Goal: Find contact information: Find contact information

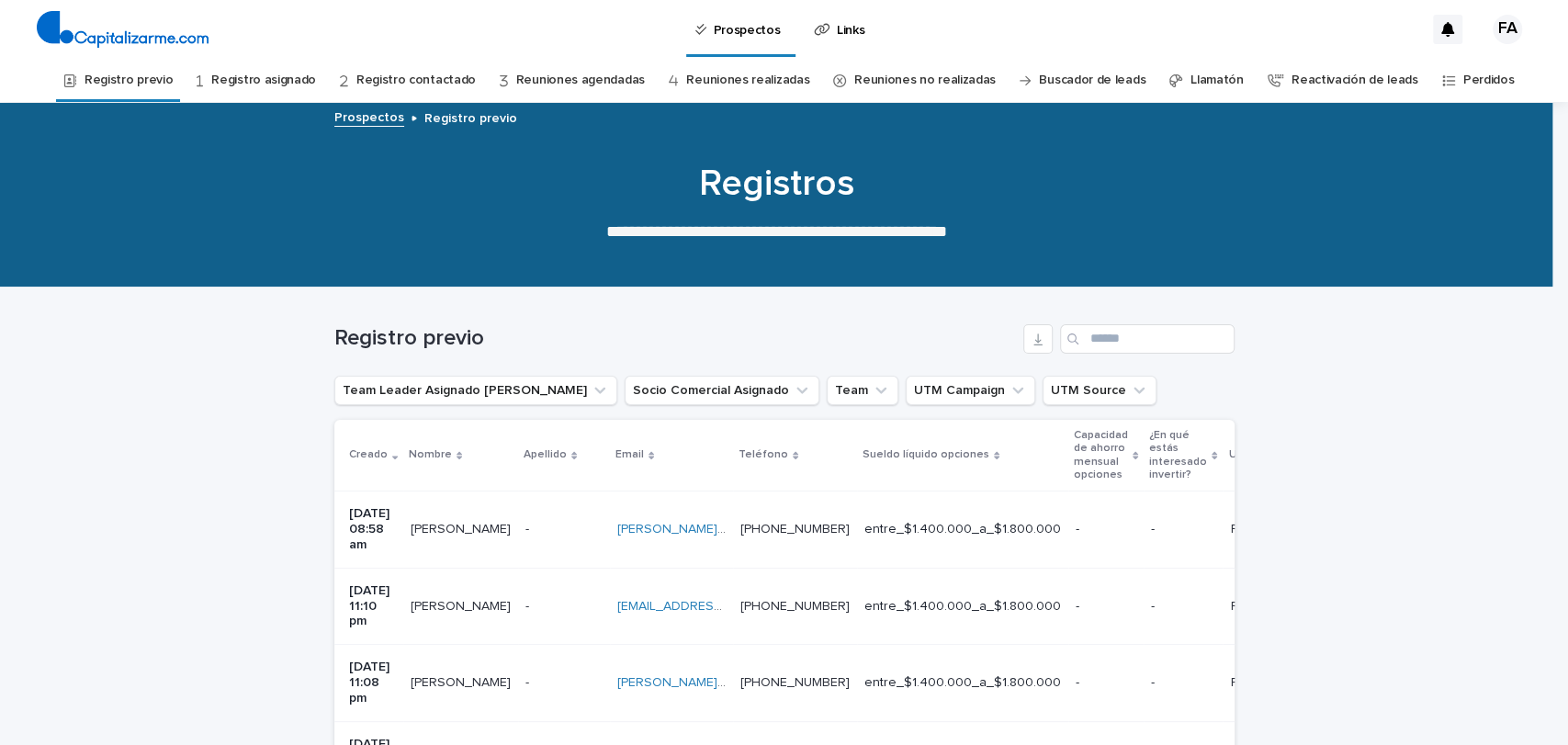
click at [268, 75] on link "Registro asignado" at bounding box center [264, 81] width 104 height 44
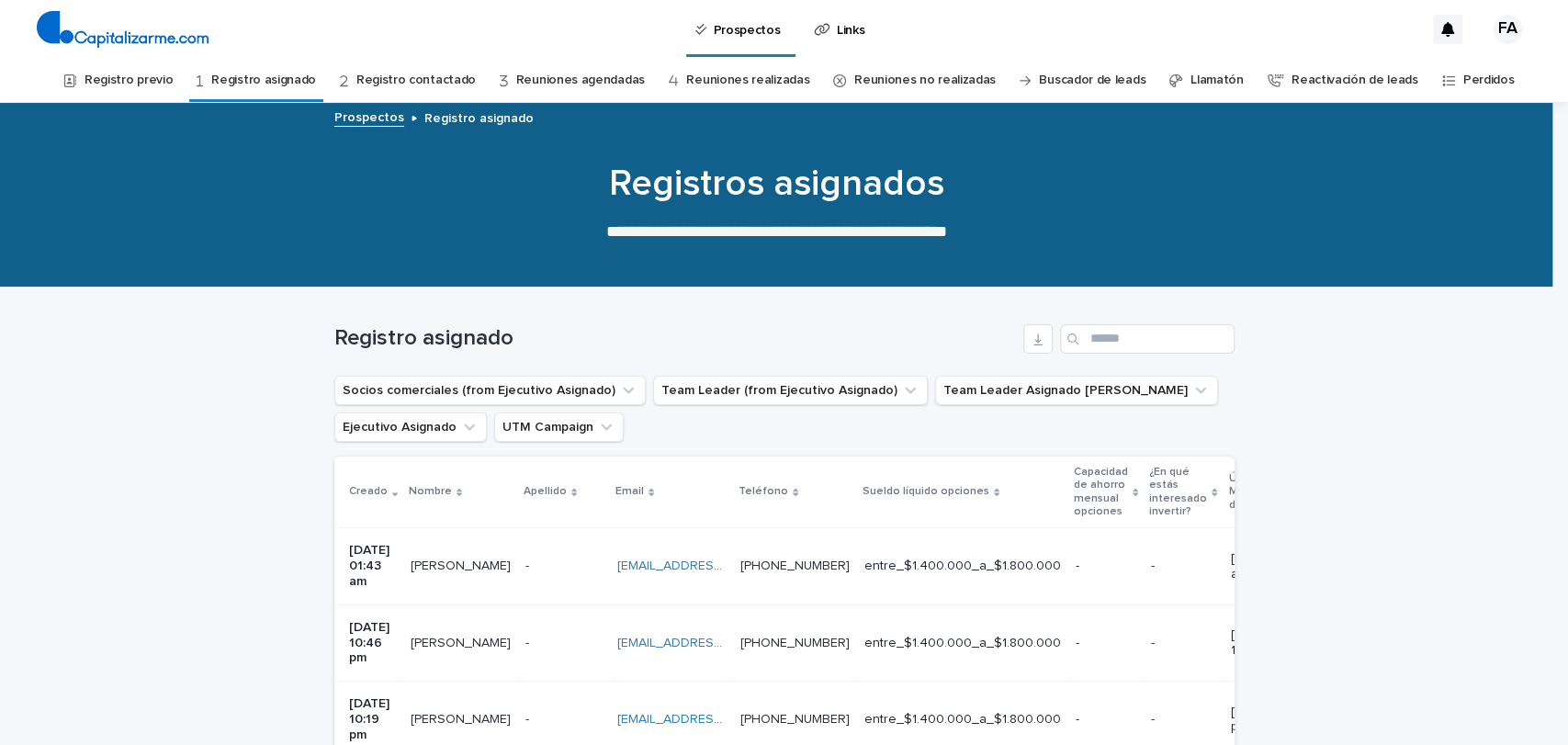
click at [286, 81] on link "Registro asignado" at bounding box center [264, 81] width 104 height 44
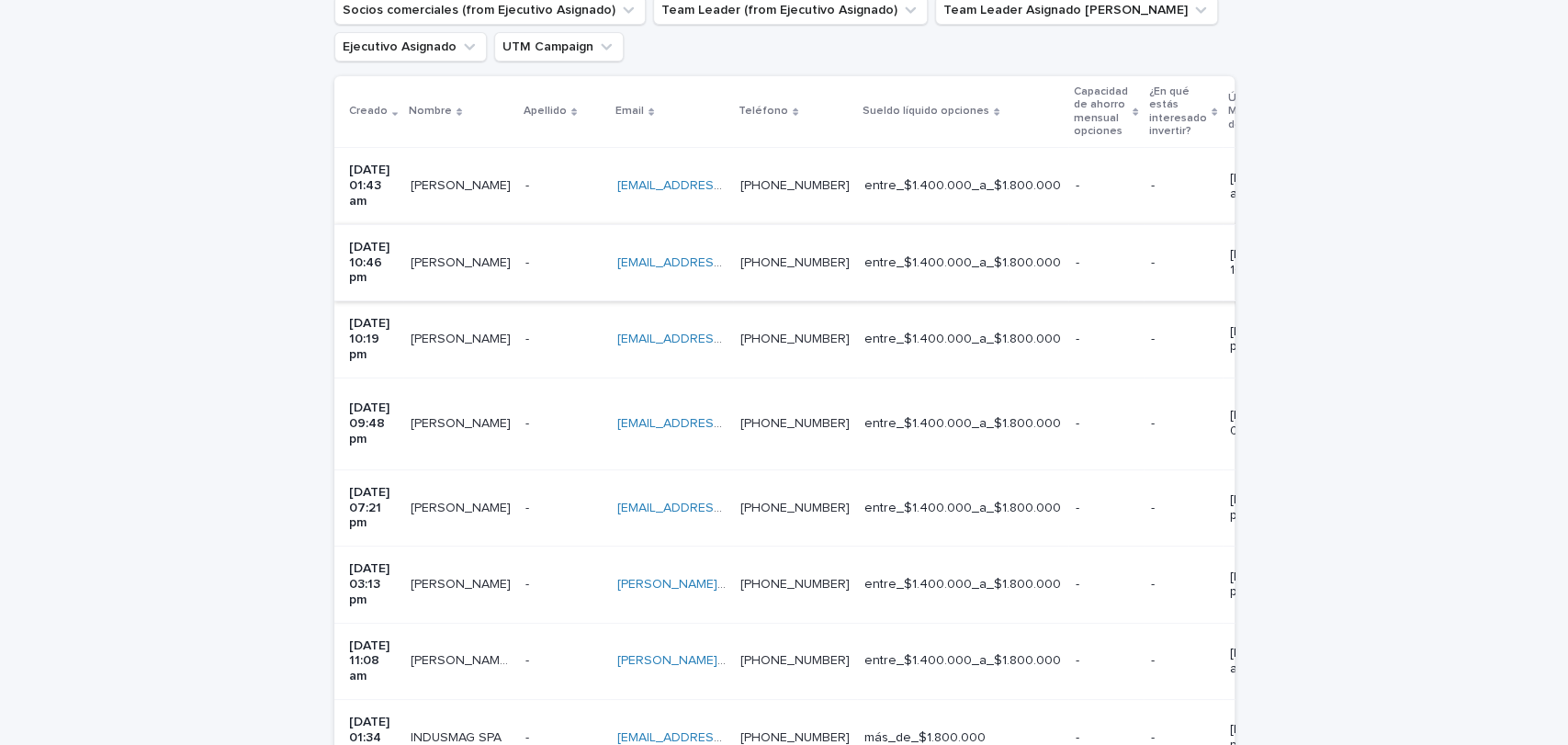
scroll to position [430, 0]
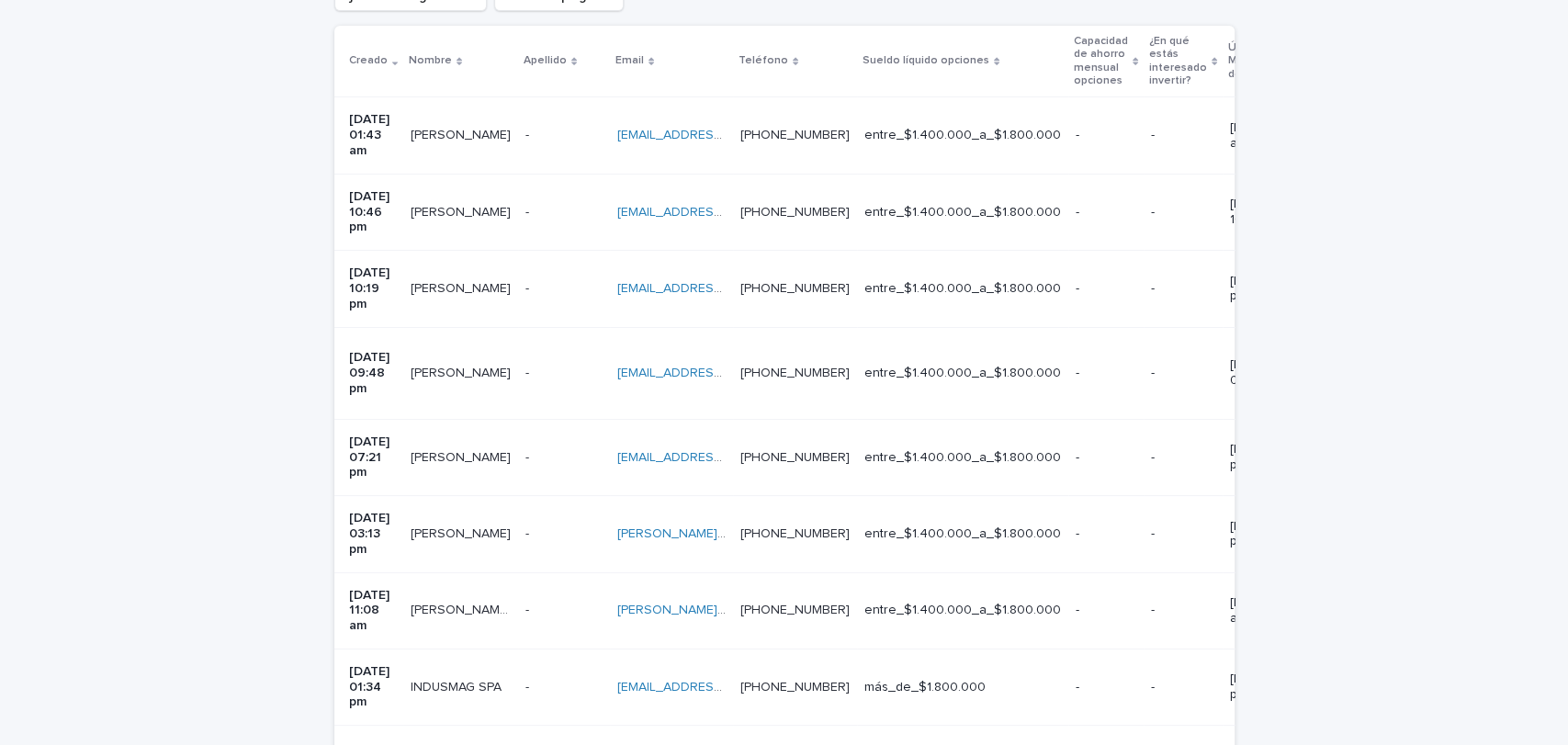
click at [566, 672] on div "- -" at bounding box center [563, 687] width 77 height 30
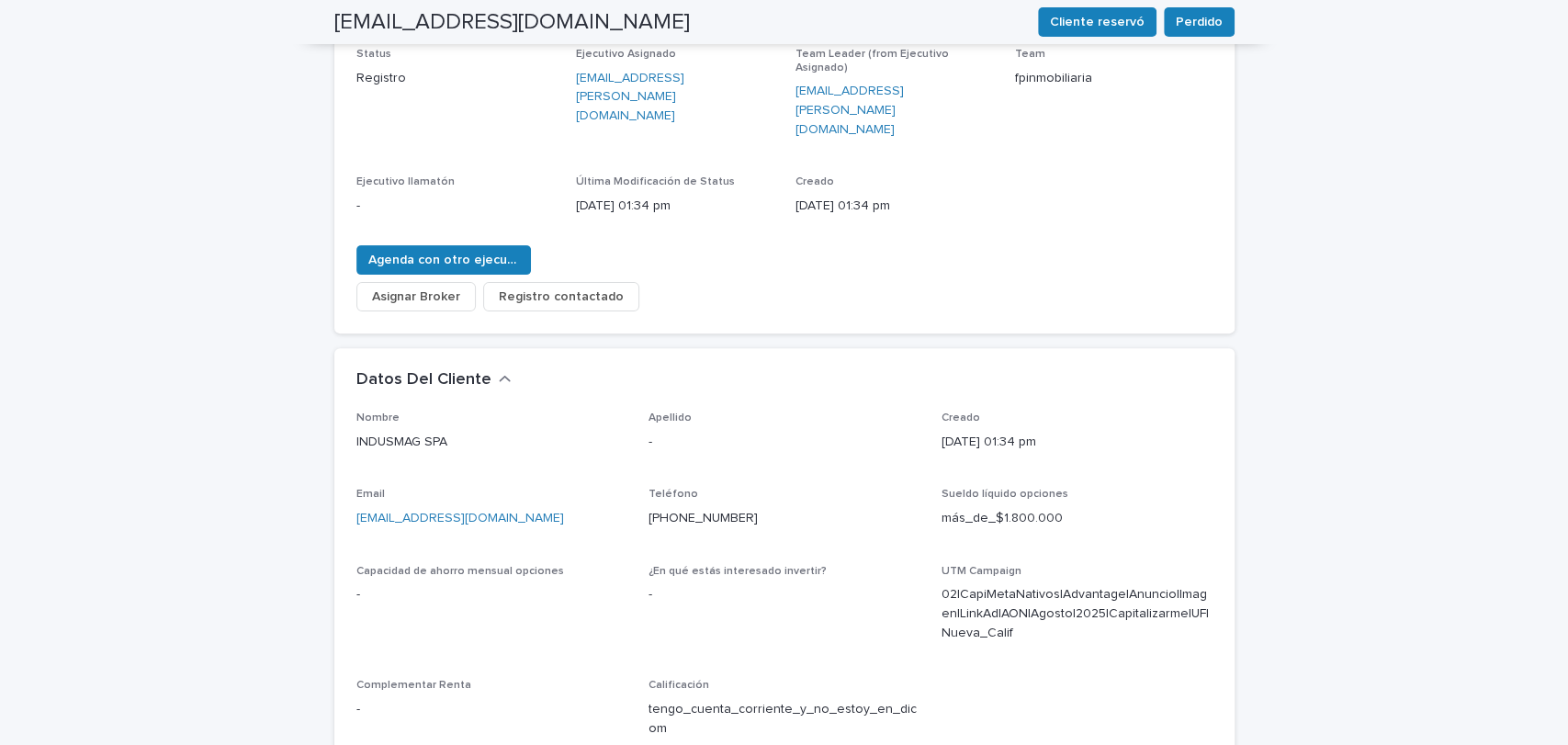
scroll to position [272, 0]
drag, startPoint x: 738, startPoint y: 459, endPoint x: 604, endPoint y: 498, distance: 139.6
click at [604, 498] on div "Nombre INDUSMAG SPA Apellido - Creado [DATE] 01:34 pm Email [EMAIL_ADDRESS][DOM…" at bounding box center [784, 579] width 856 height 340
click at [772, 507] on p "[PHONE_NUMBER]" at bounding box center [784, 517] width 271 height 19
drag, startPoint x: 751, startPoint y: 454, endPoint x: 633, endPoint y: 457, distance: 118.0
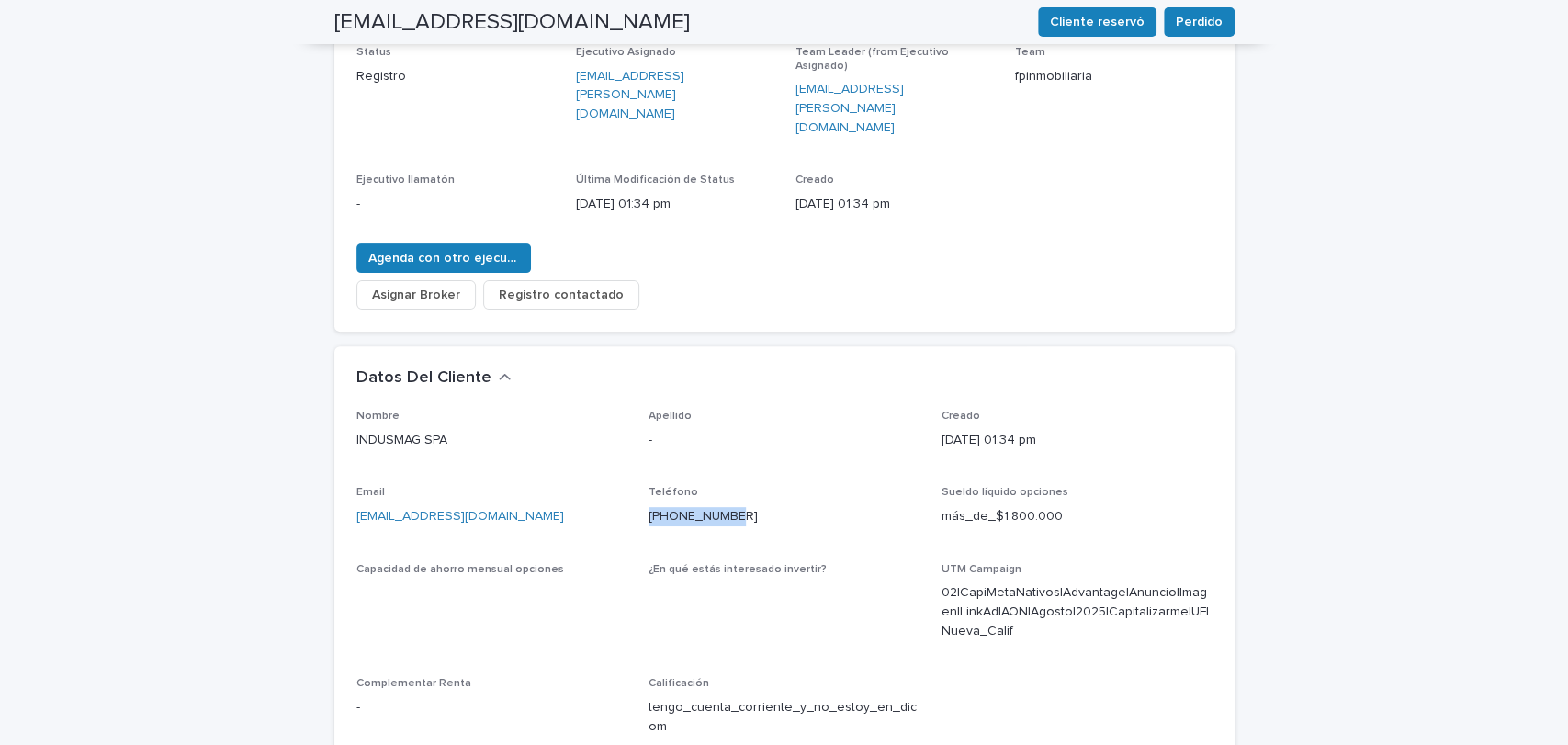
click at [633, 457] on div "Nombre INDUSMAG SPA Apellido - Creado [DATE] 01:34 pm Email [EMAIL_ADDRESS][DOM…" at bounding box center [784, 579] width 856 height 340
copy link "[PHONE_NUMBER]"
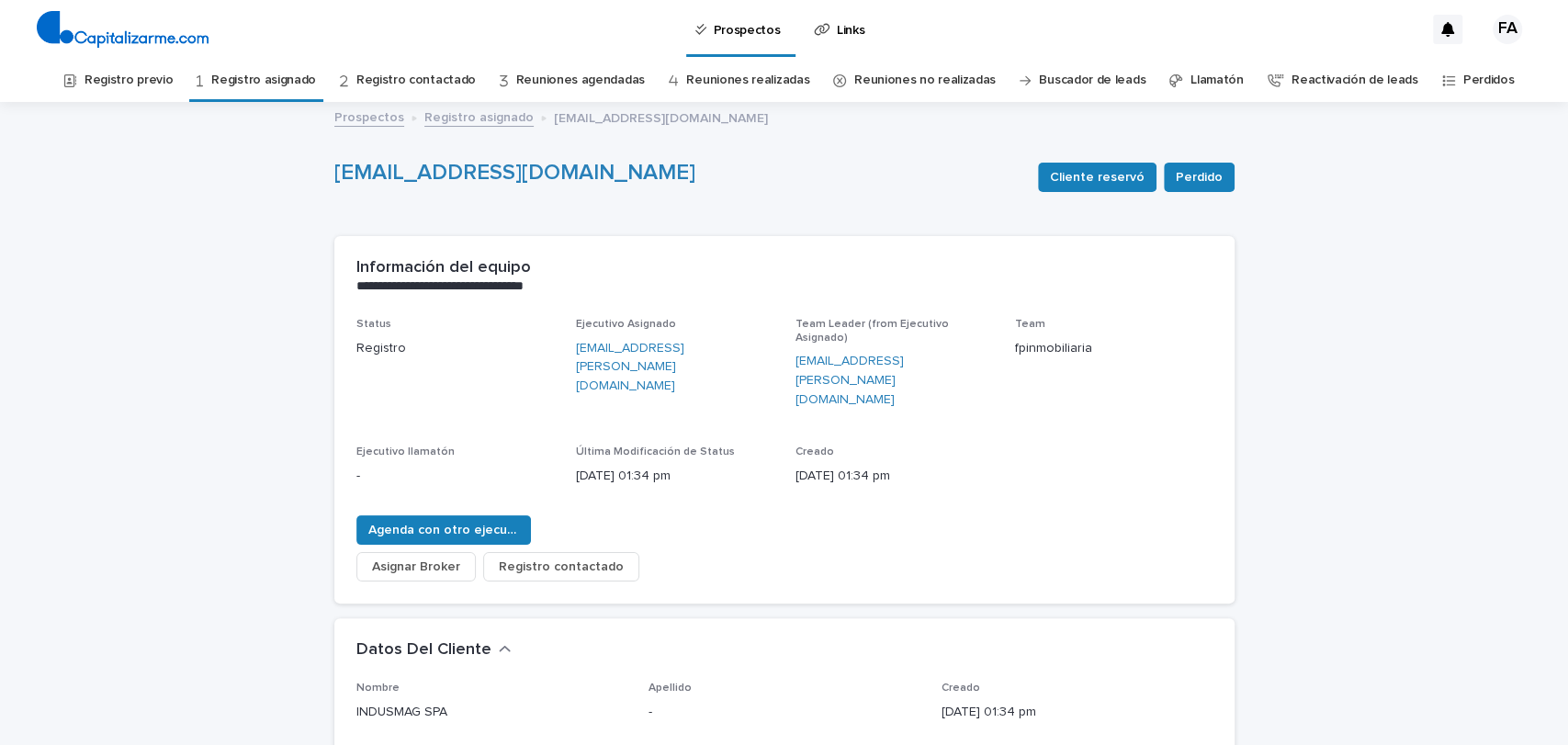
click at [425, 116] on link "Registro asignado" at bounding box center [479, 116] width 109 height 21
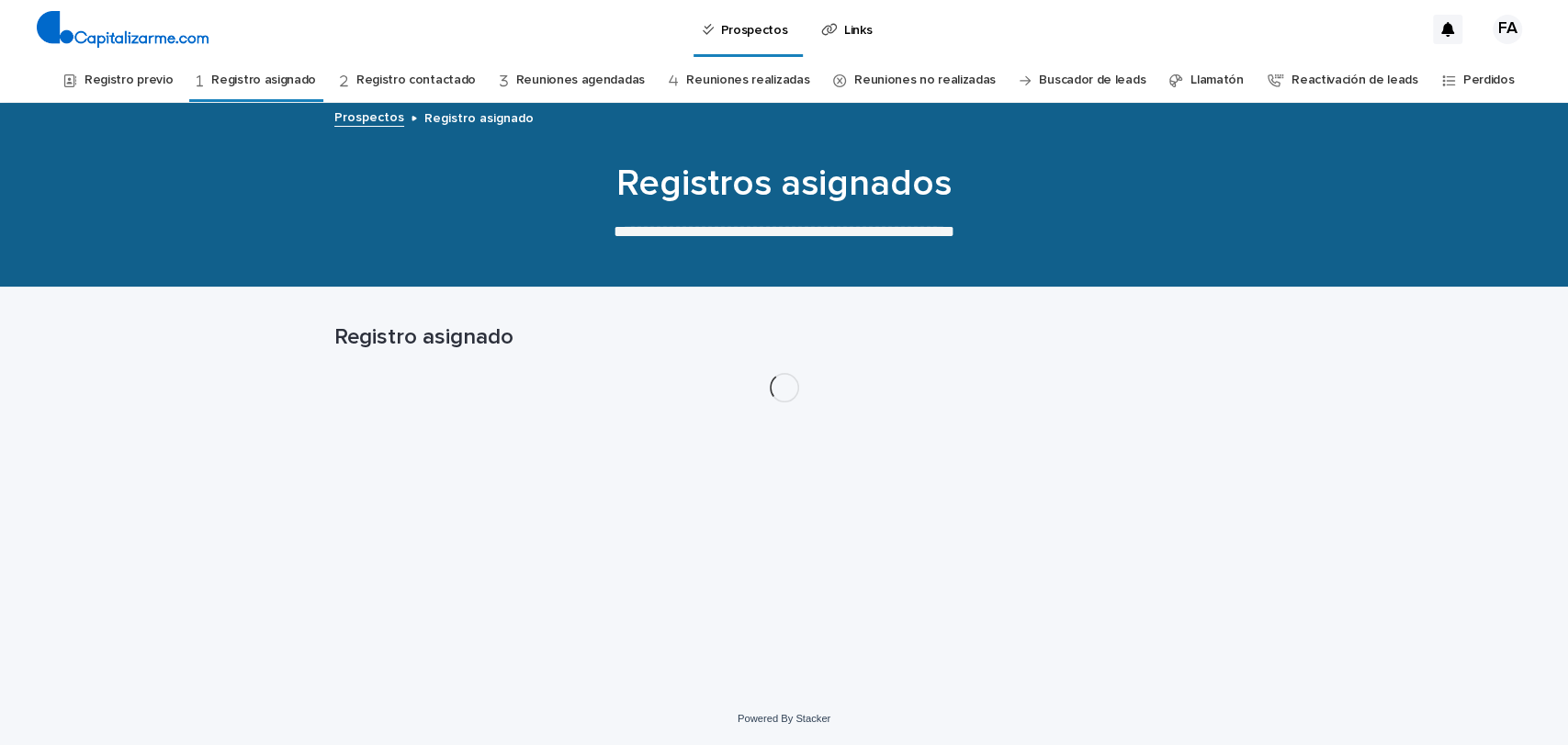
click at [166, 82] on link "Registro previo" at bounding box center [128, 81] width 88 height 44
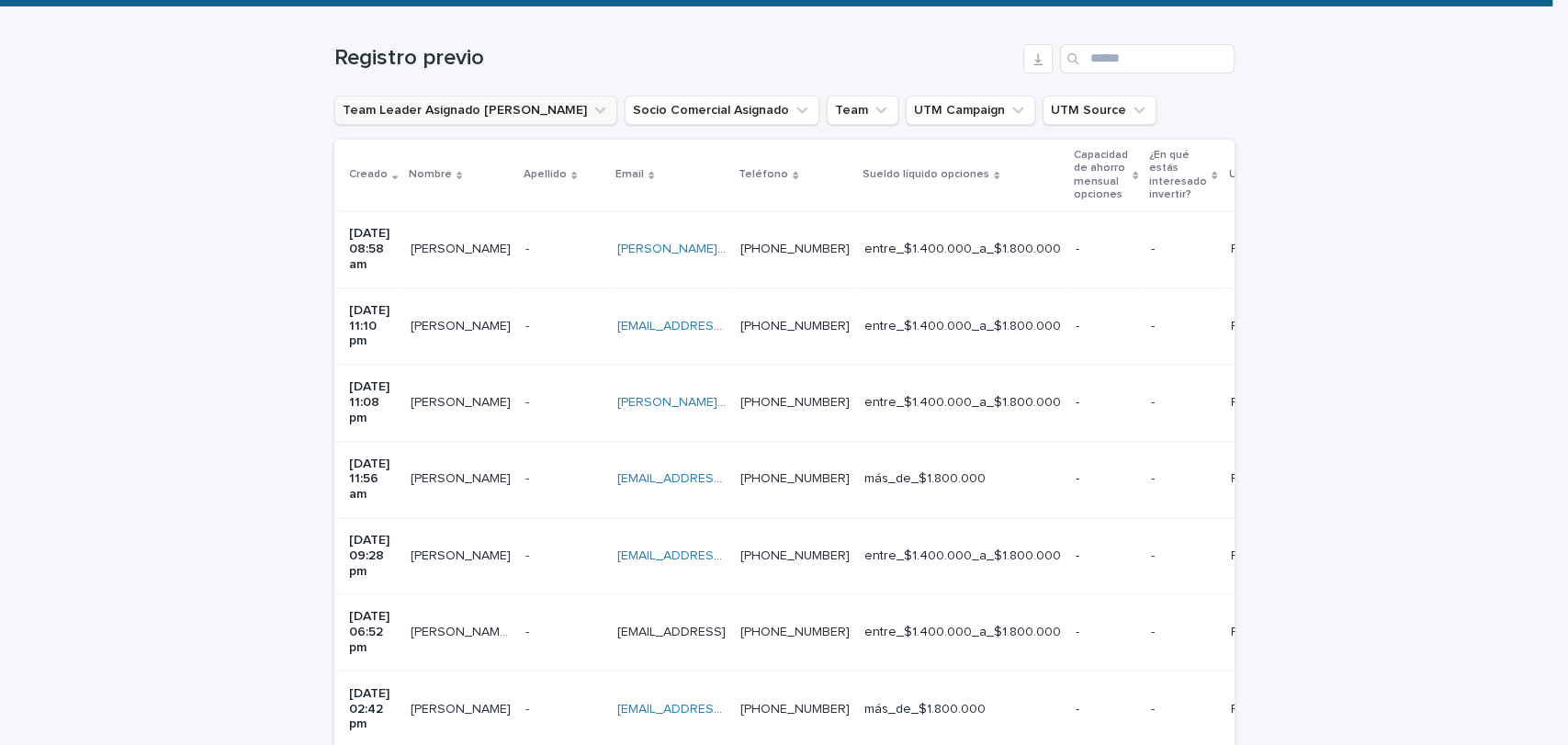
scroll to position [281, 0]
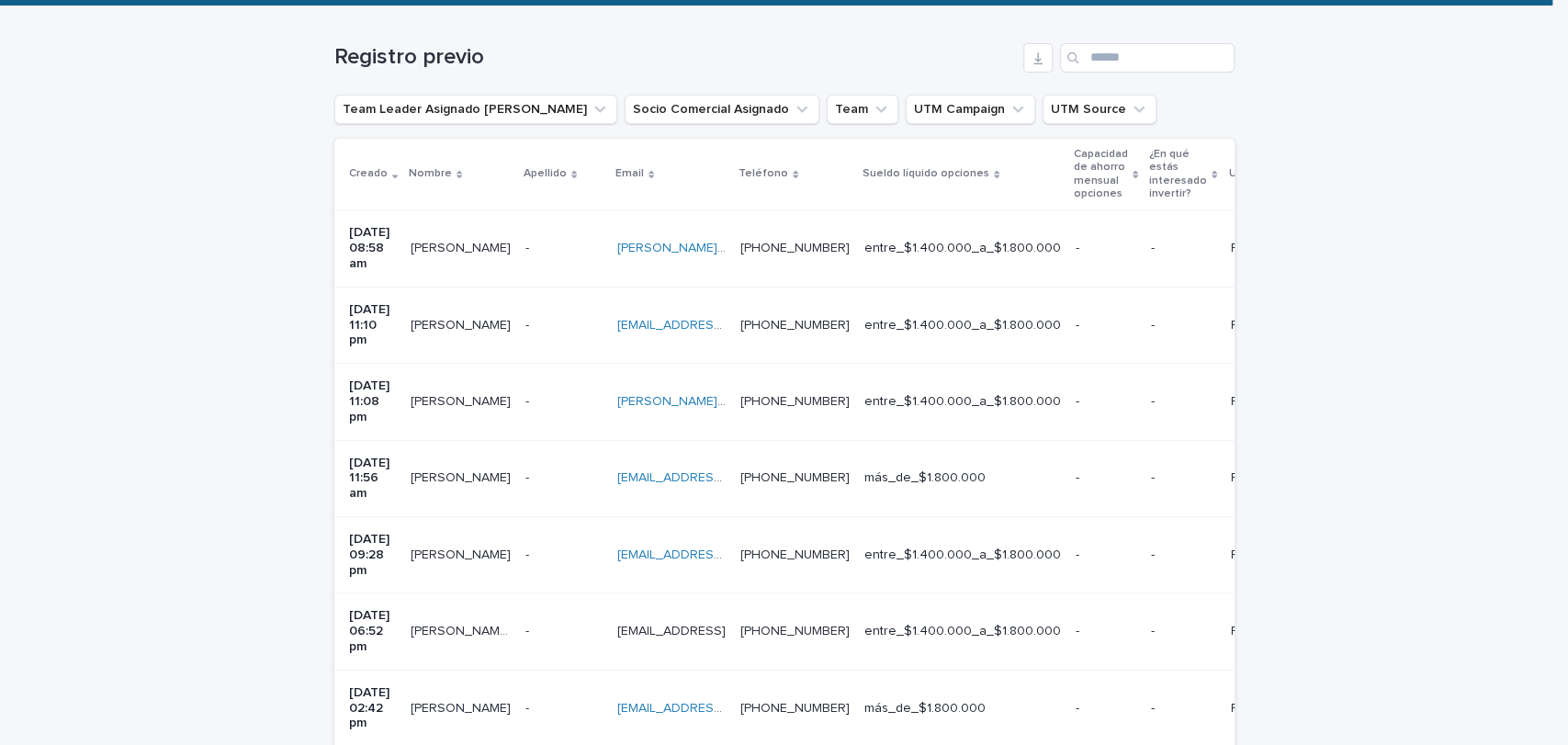
click at [543, 387] on div "- -" at bounding box center [563, 402] width 77 height 30
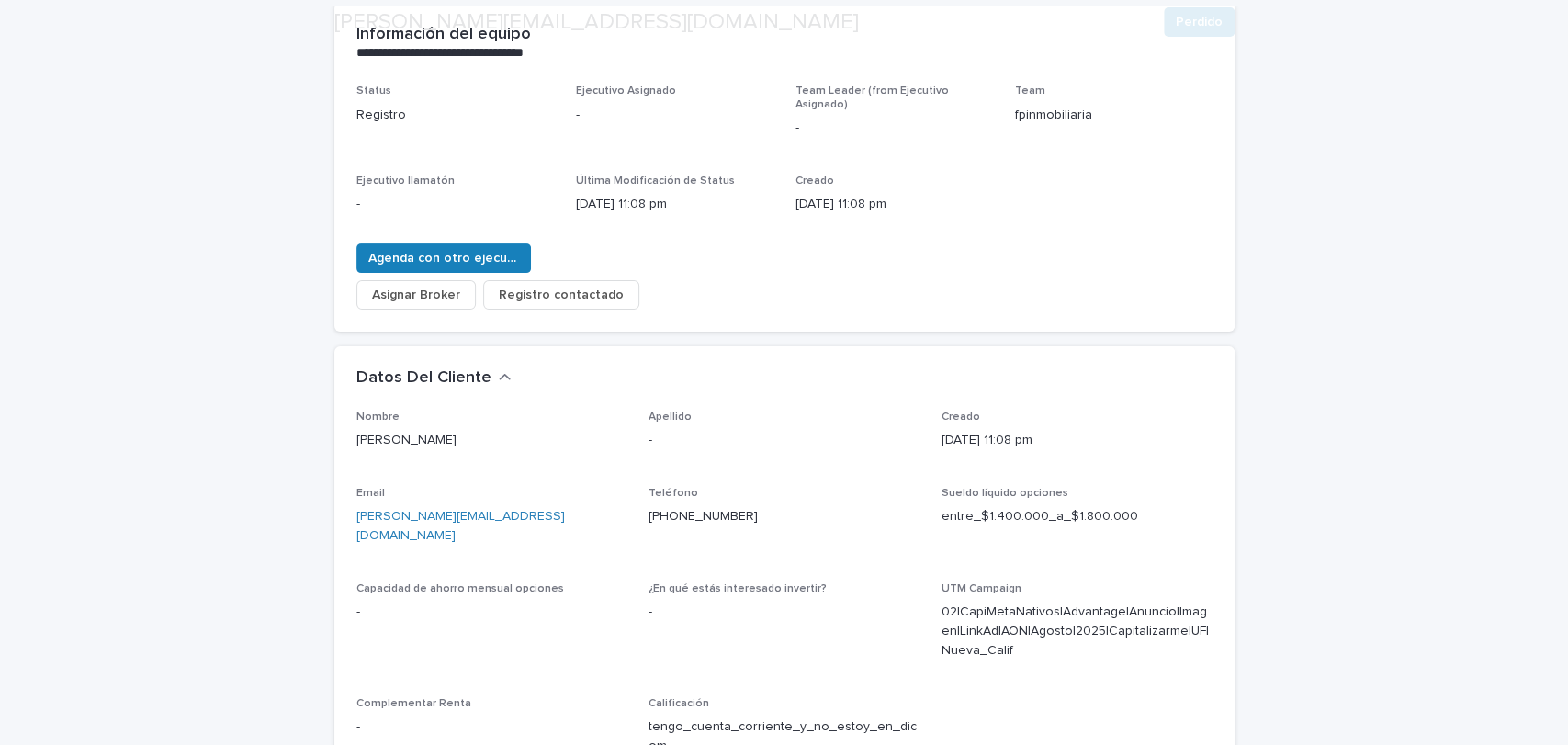
scroll to position [240, 0]
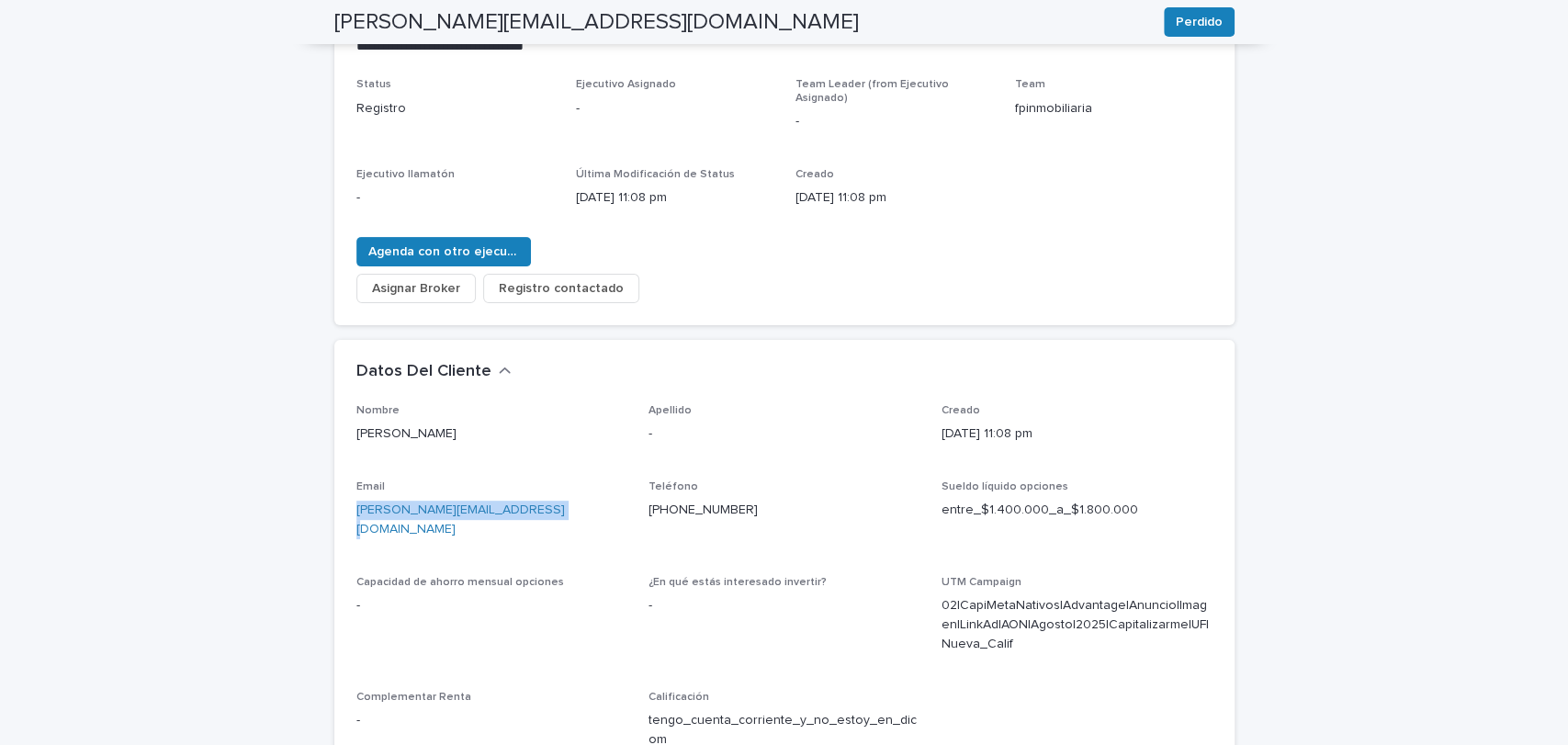
drag, startPoint x: 537, startPoint y: 496, endPoint x: 349, endPoint y: 494, distance: 188.0
click at [356, 500] on p "[PERSON_NAME][EMAIL_ADDRESS][DOMAIN_NAME]" at bounding box center [492, 519] width 271 height 39
copy link "[PERSON_NAME][EMAIL_ADDRESS][DOMAIN_NAME]"
